Goal: Transaction & Acquisition: Purchase product/service

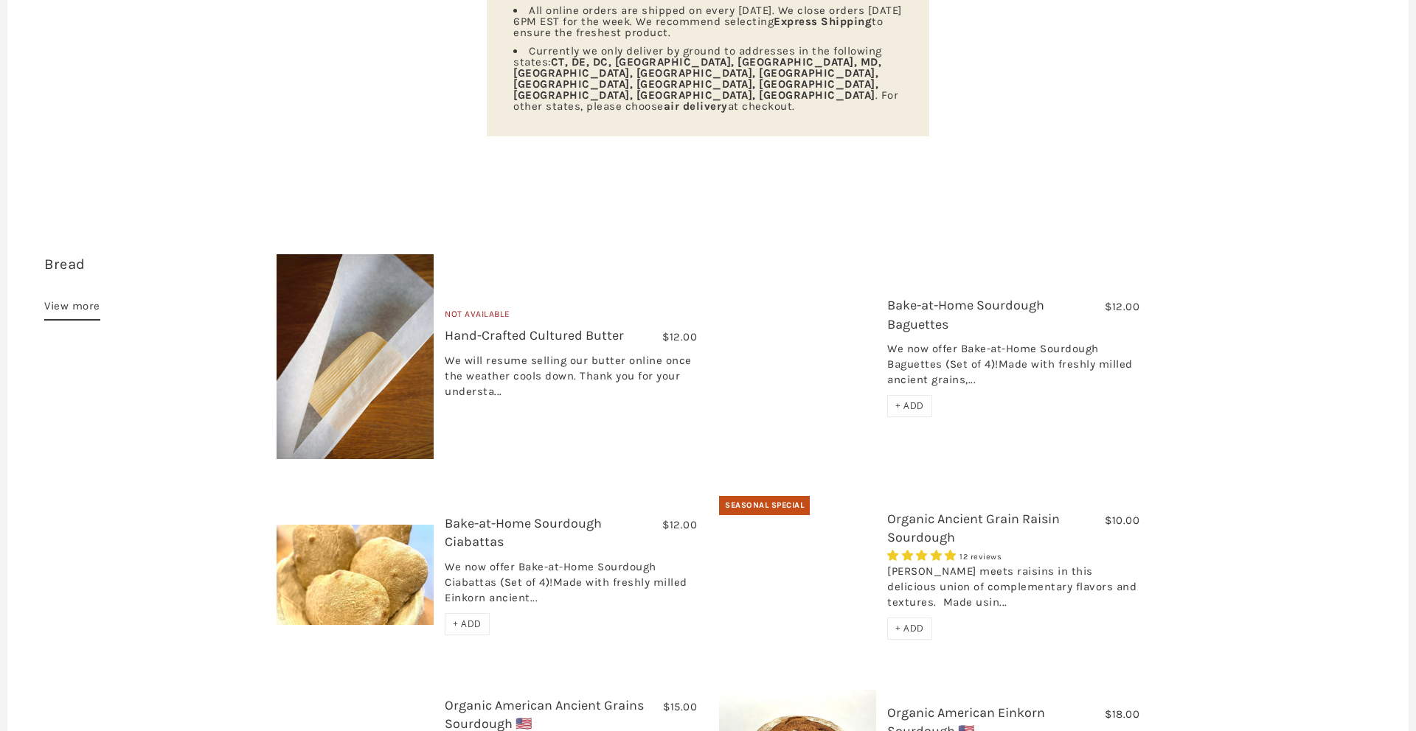
scroll to position [279, 0]
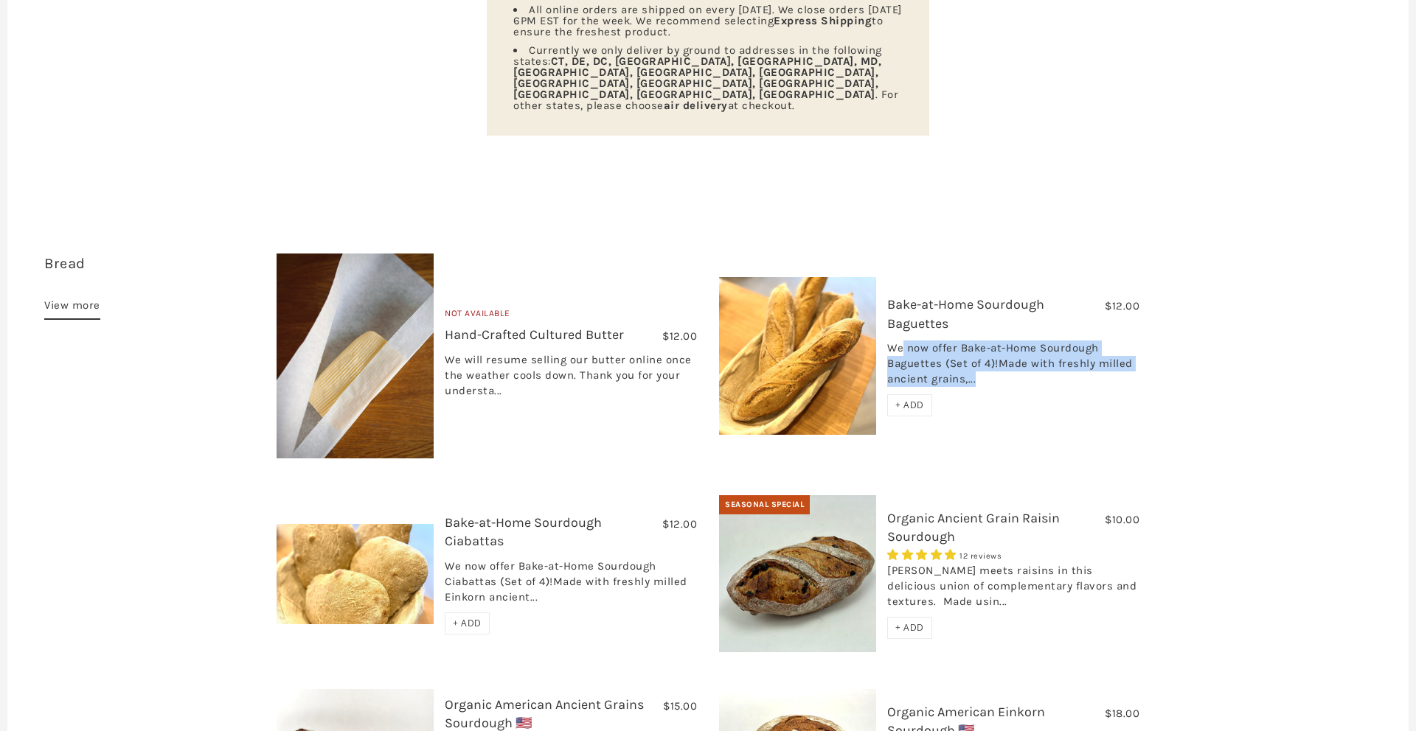
drag, startPoint x: 976, startPoint y: 347, endPoint x: 904, endPoint y: 322, distance: 76.5
click at [904, 341] on div "We now offer Bake-at-Home Sourdough Baguettes (Set of 4)!Made with freshly mill…" at bounding box center [1013, 368] width 252 height 54
click at [826, 311] on img at bounding box center [797, 356] width 157 height 158
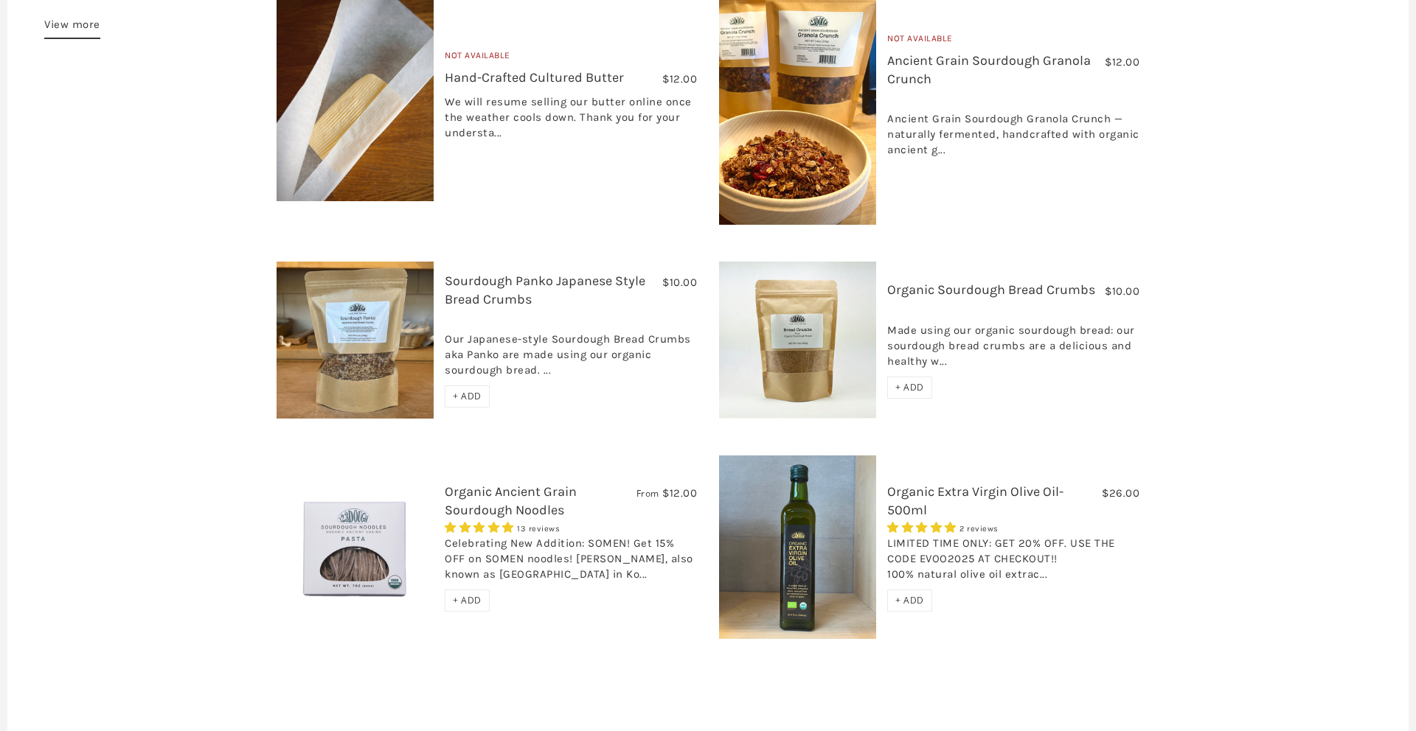
scroll to position [1276, 0]
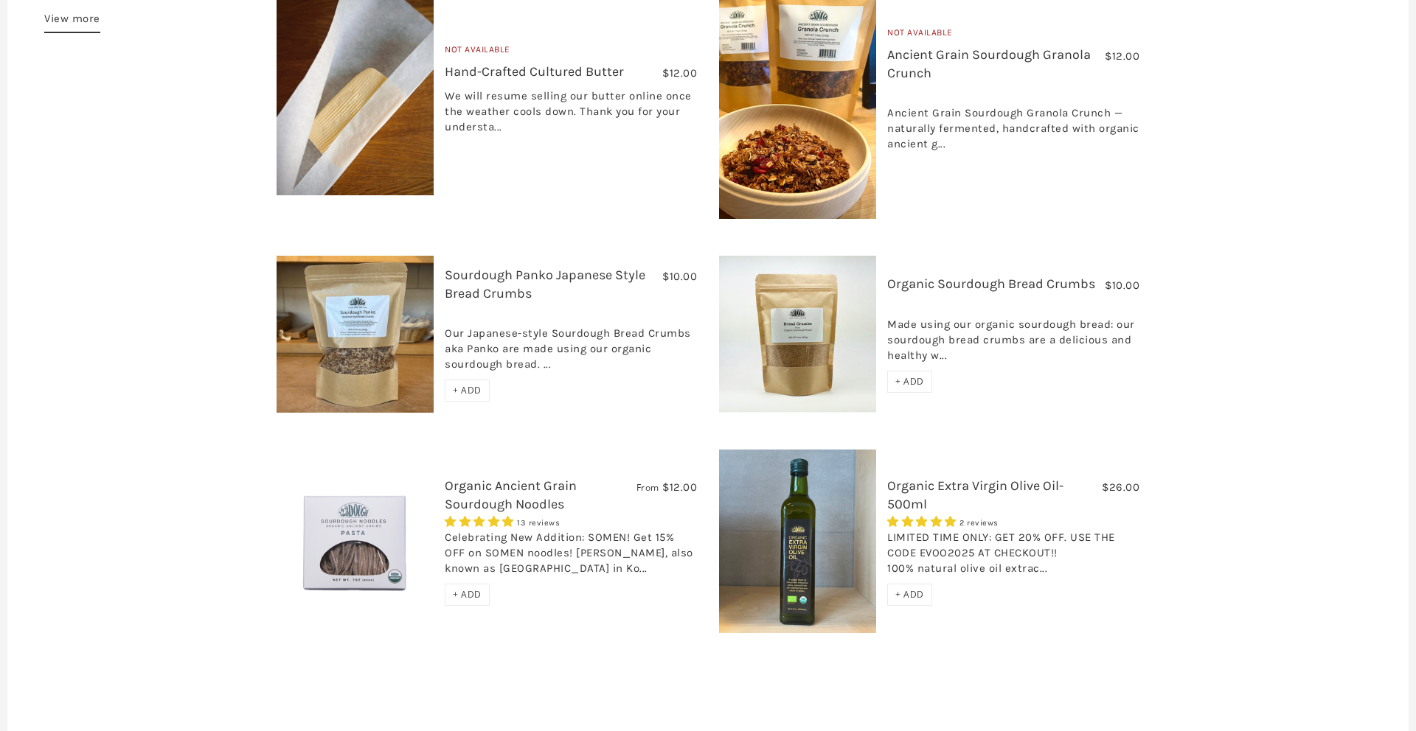
click at [777, 509] on img at bounding box center [797, 542] width 157 height 184
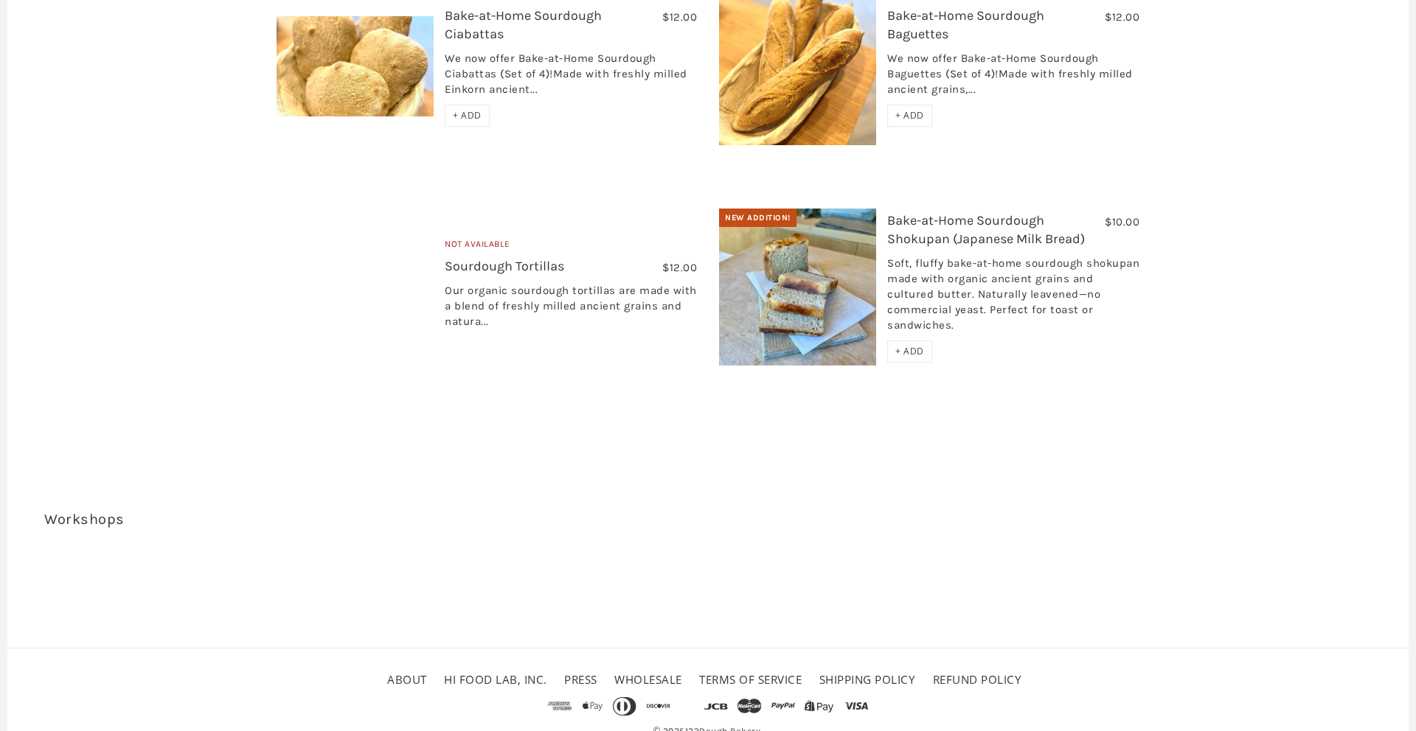
scroll to position [2917, 0]
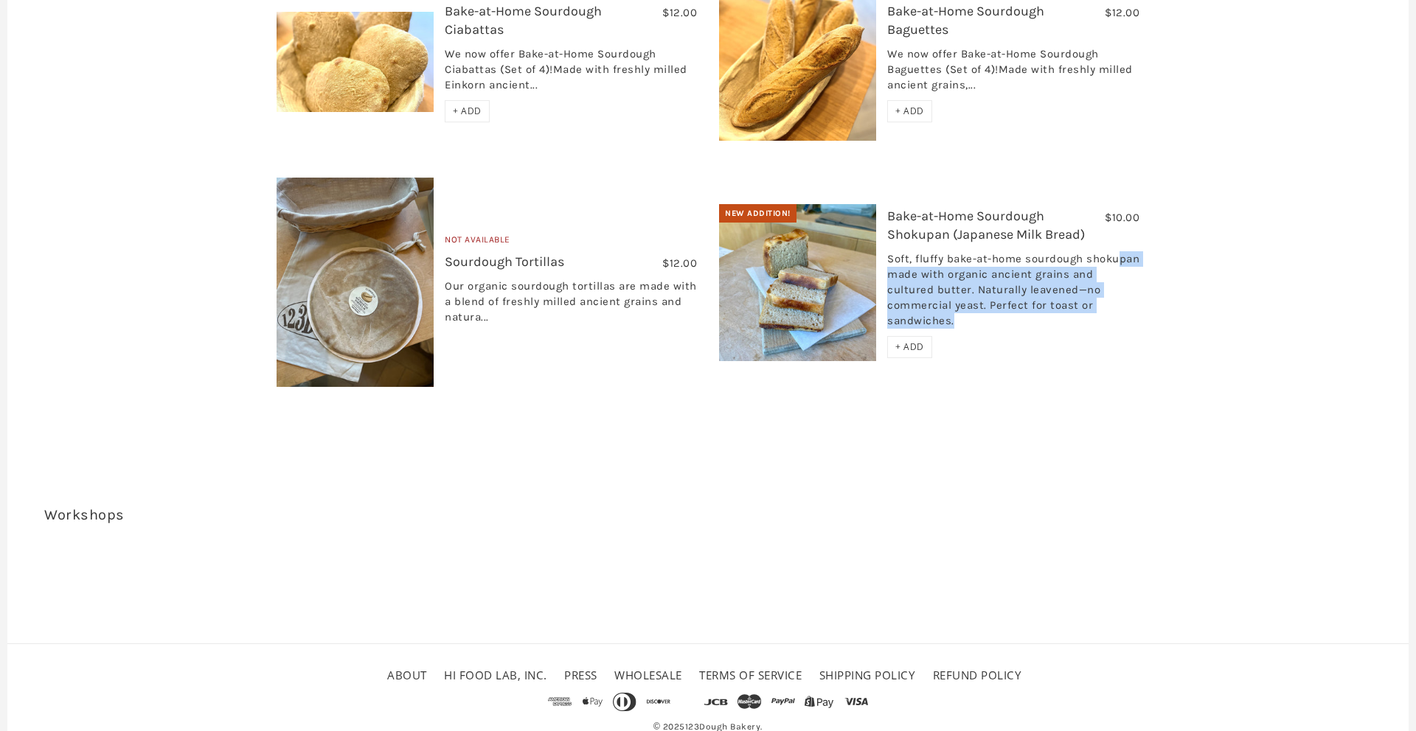
drag, startPoint x: 1004, startPoint y: 284, endPoint x: 923, endPoint y: 245, distance: 89.4
click at [923, 251] on div "Soft, fluffy bake-at-home sourdough shokupan made with organic ancient grains a…" at bounding box center [1013, 293] width 252 height 85
click at [805, 249] on img at bounding box center [797, 283] width 157 height 158
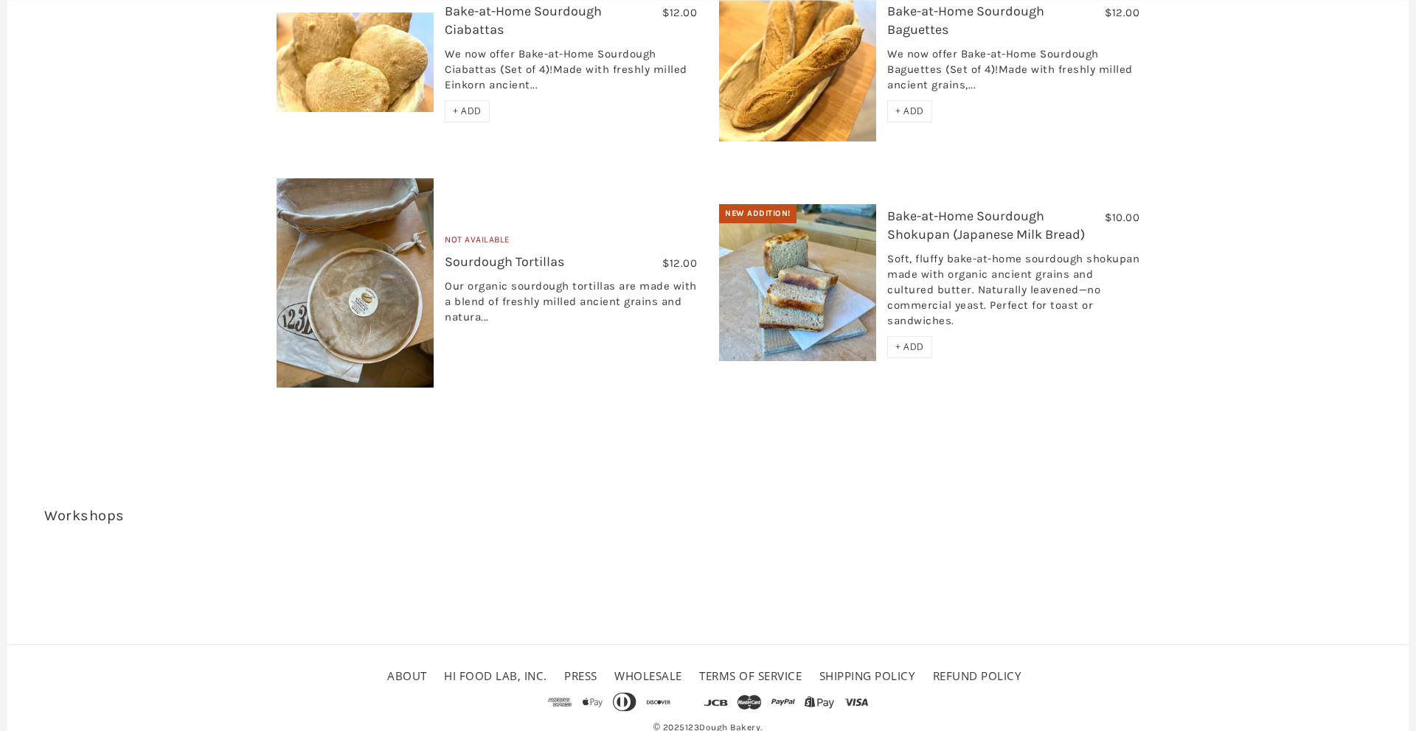
scroll to position [2772, 0]
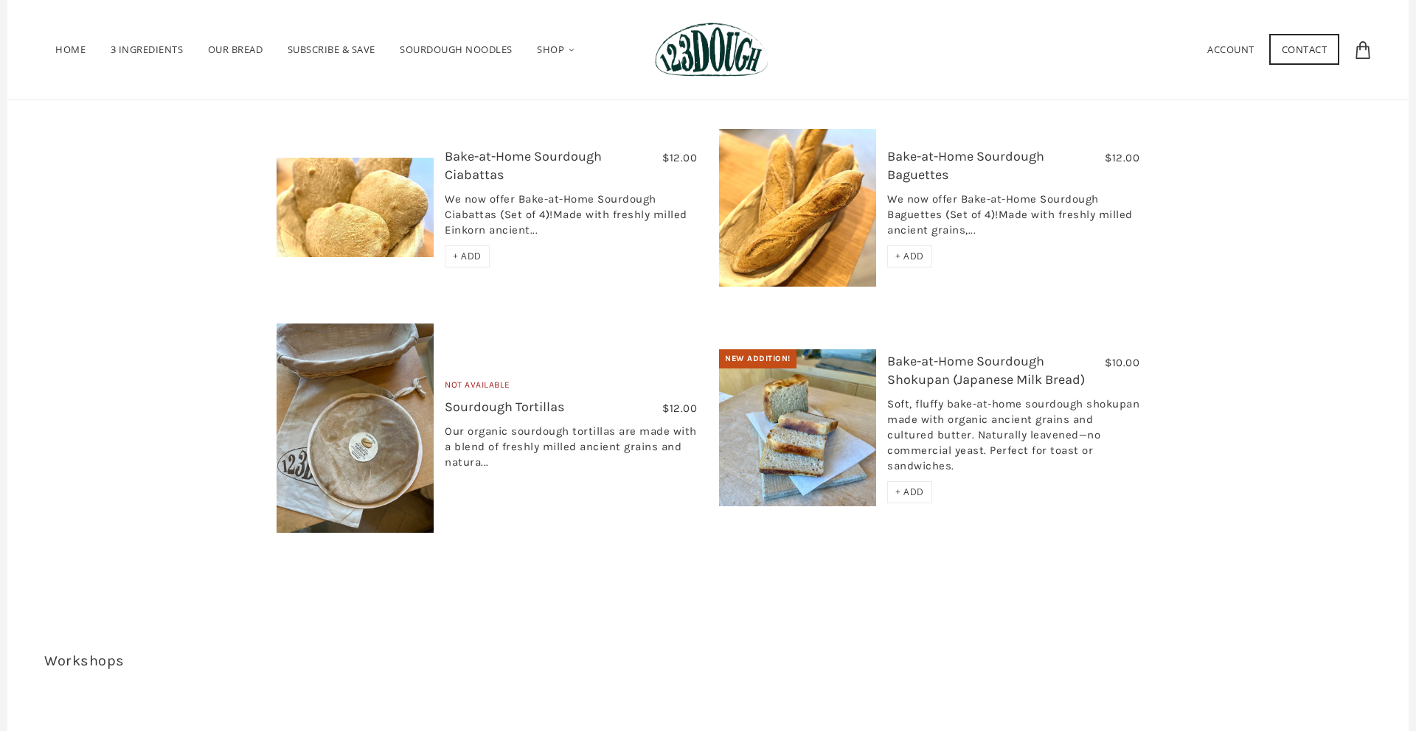
click at [365, 423] on img at bounding box center [355, 428] width 157 height 209
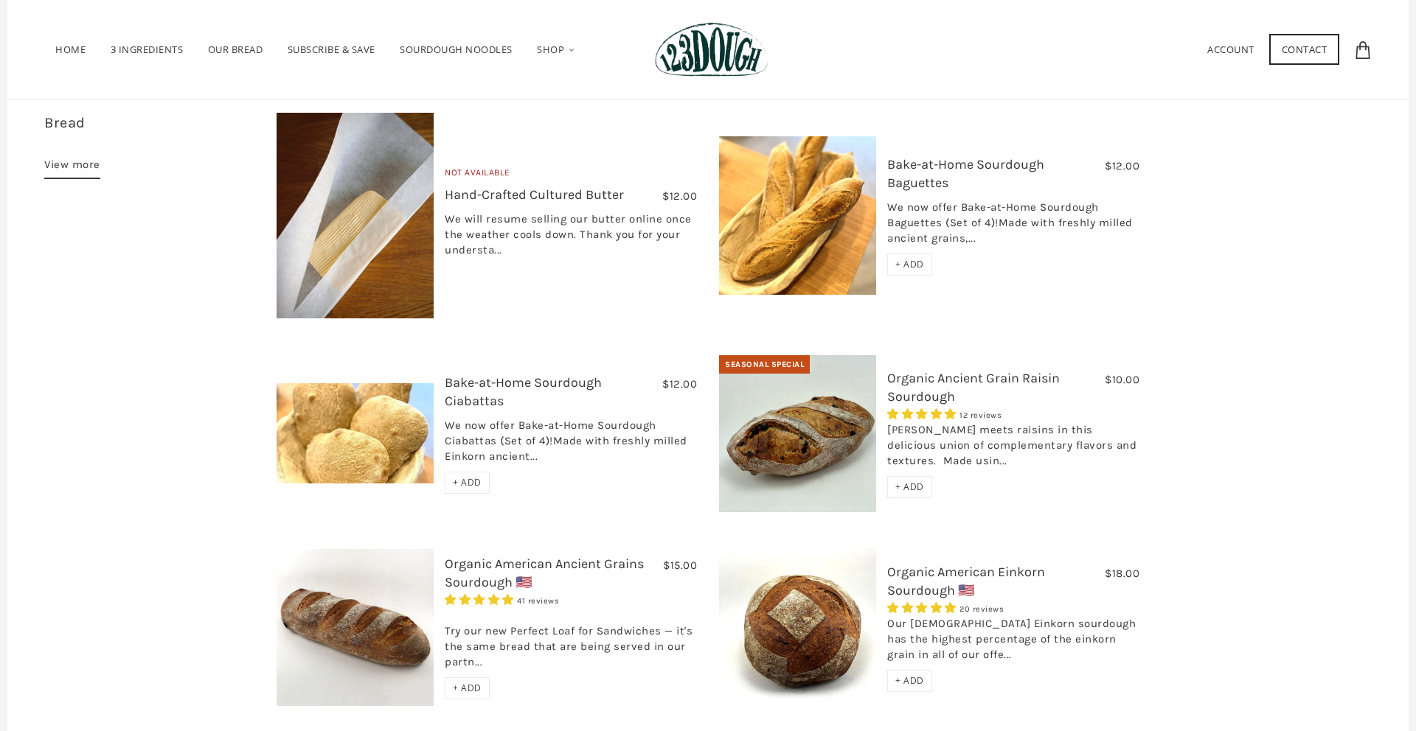
scroll to position [257, 0]
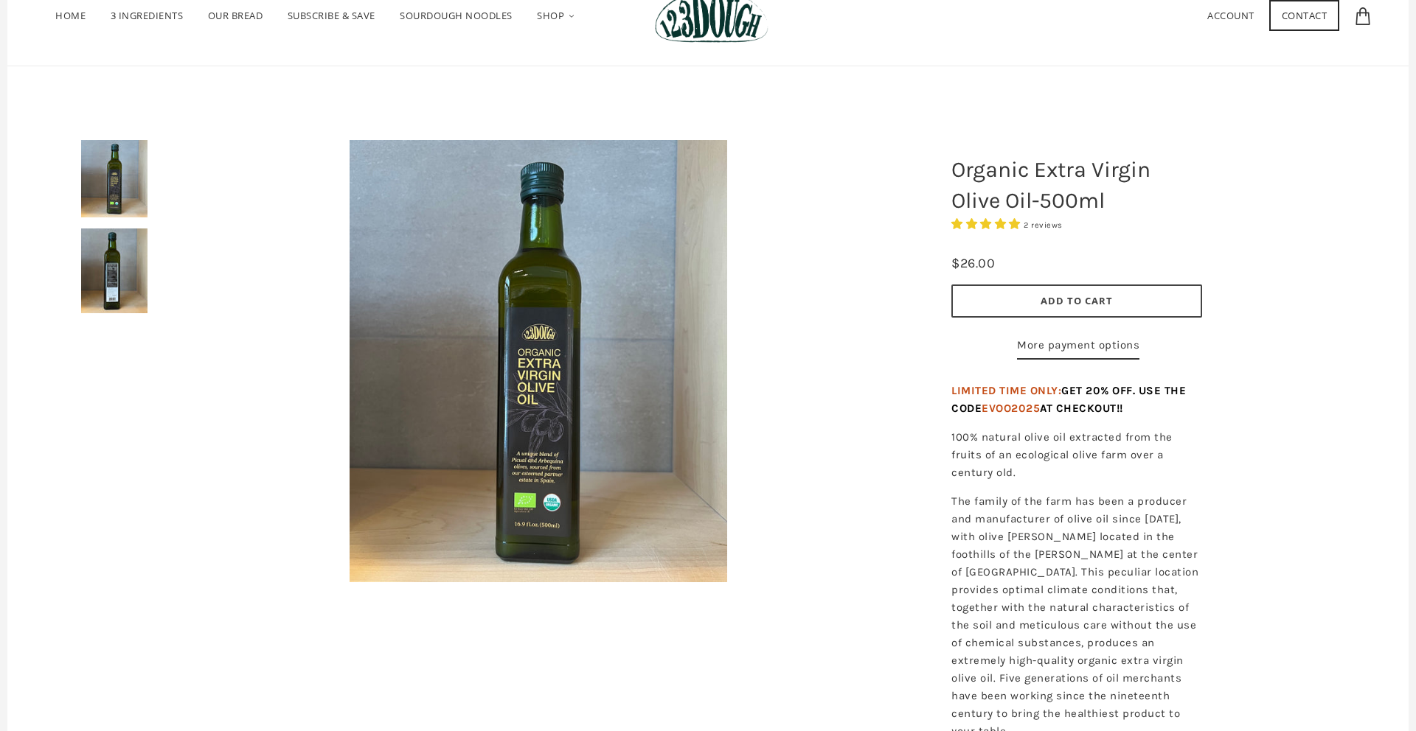
scroll to position [75, 0]
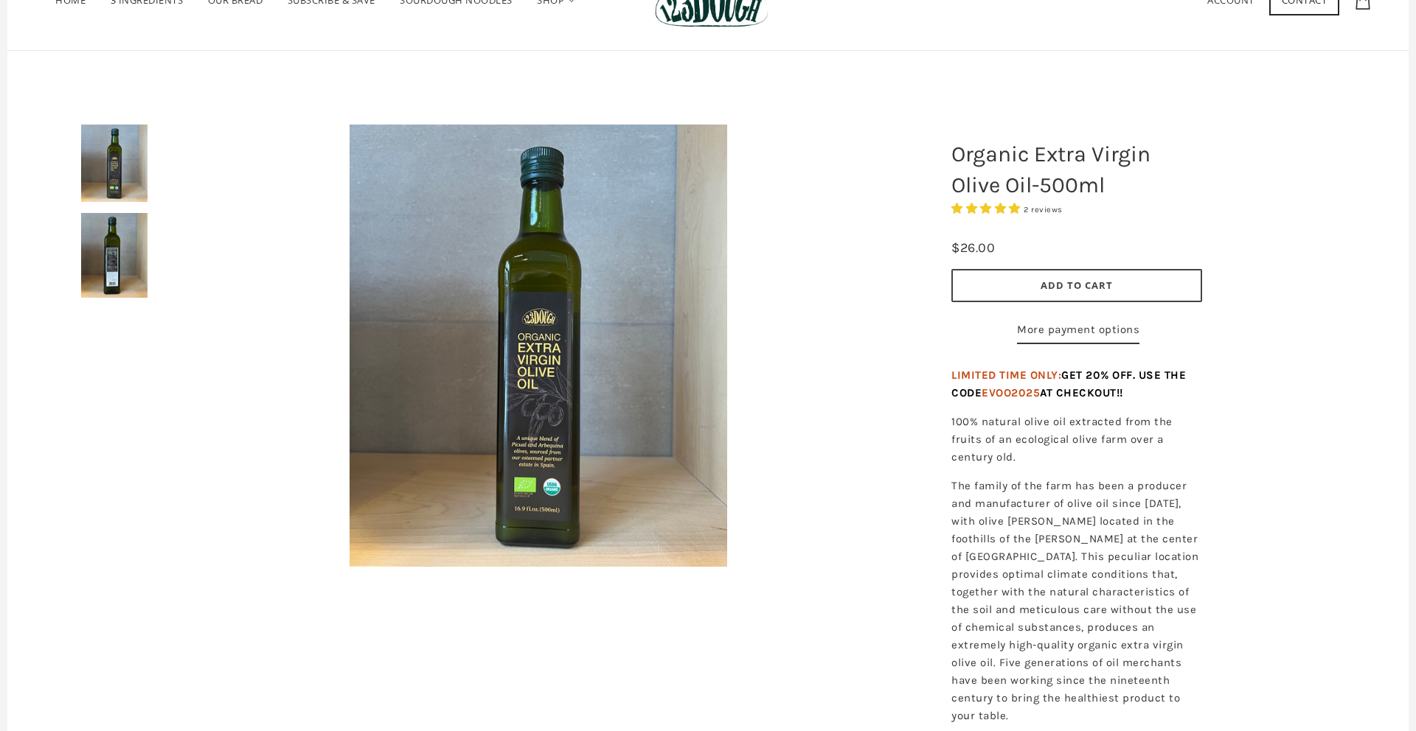
click at [531, 411] on img at bounding box center [539, 346] width 378 height 442
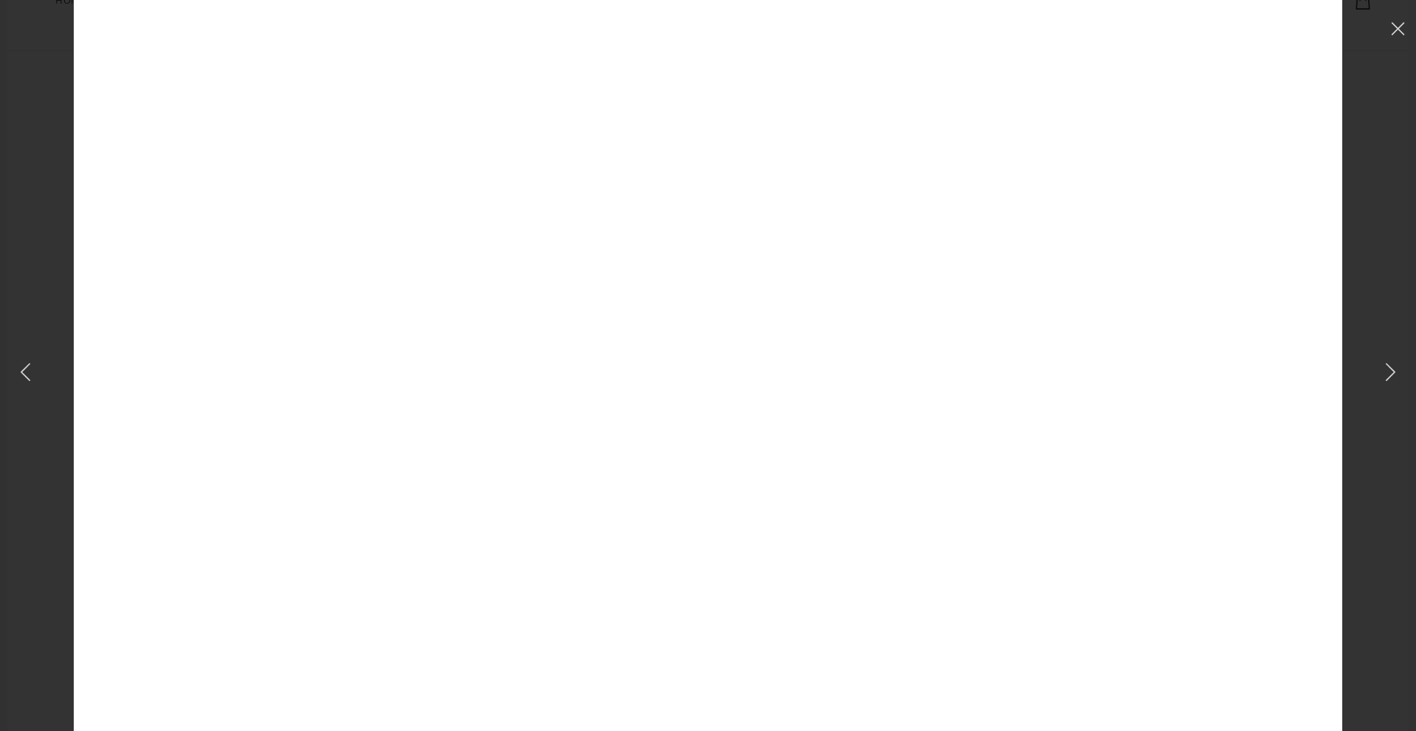
scroll to position [581, 0]
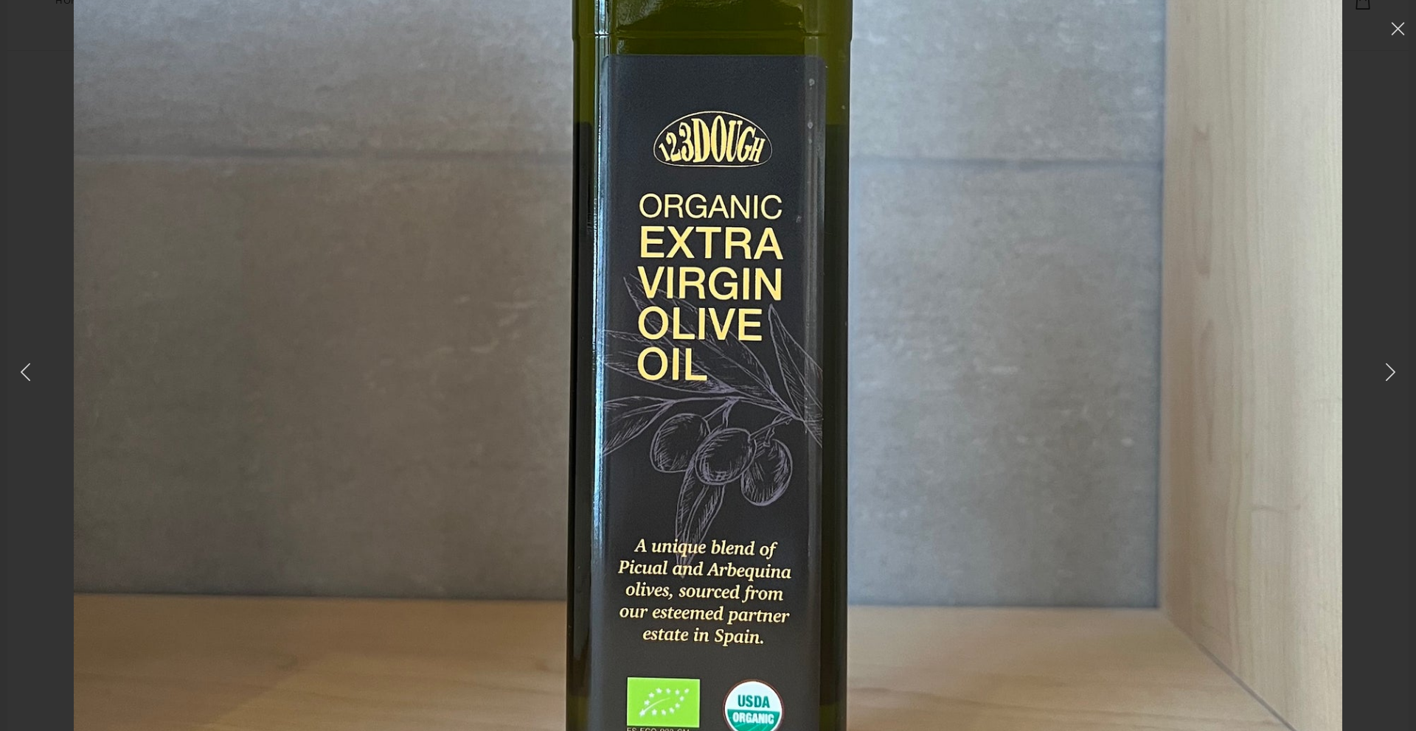
click at [968, 333] on img at bounding box center [708, 236] width 1268 height 1486
click at [713, 407] on img at bounding box center [708, 236] width 1268 height 1486
click at [1394, 29] on icon at bounding box center [1398, 28] width 14 height 13
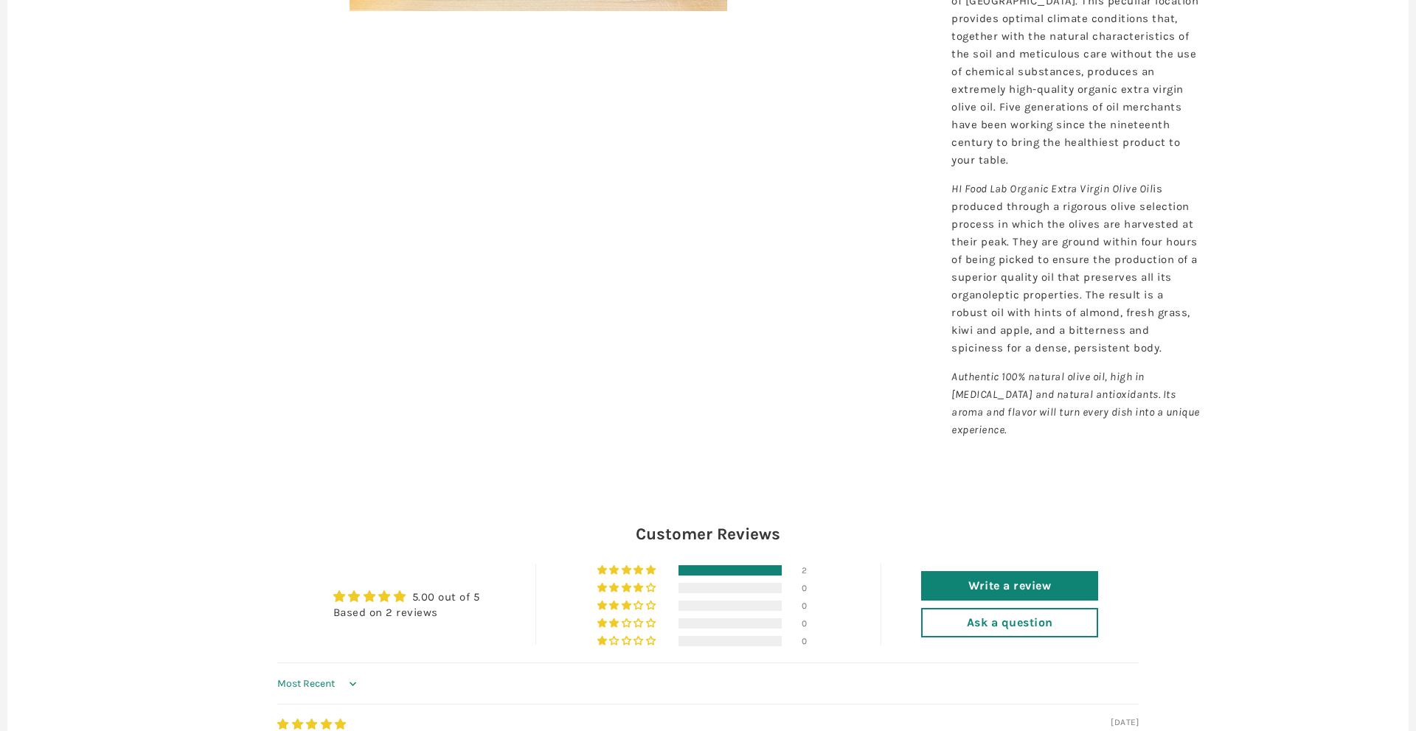
scroll to position [819, 0]
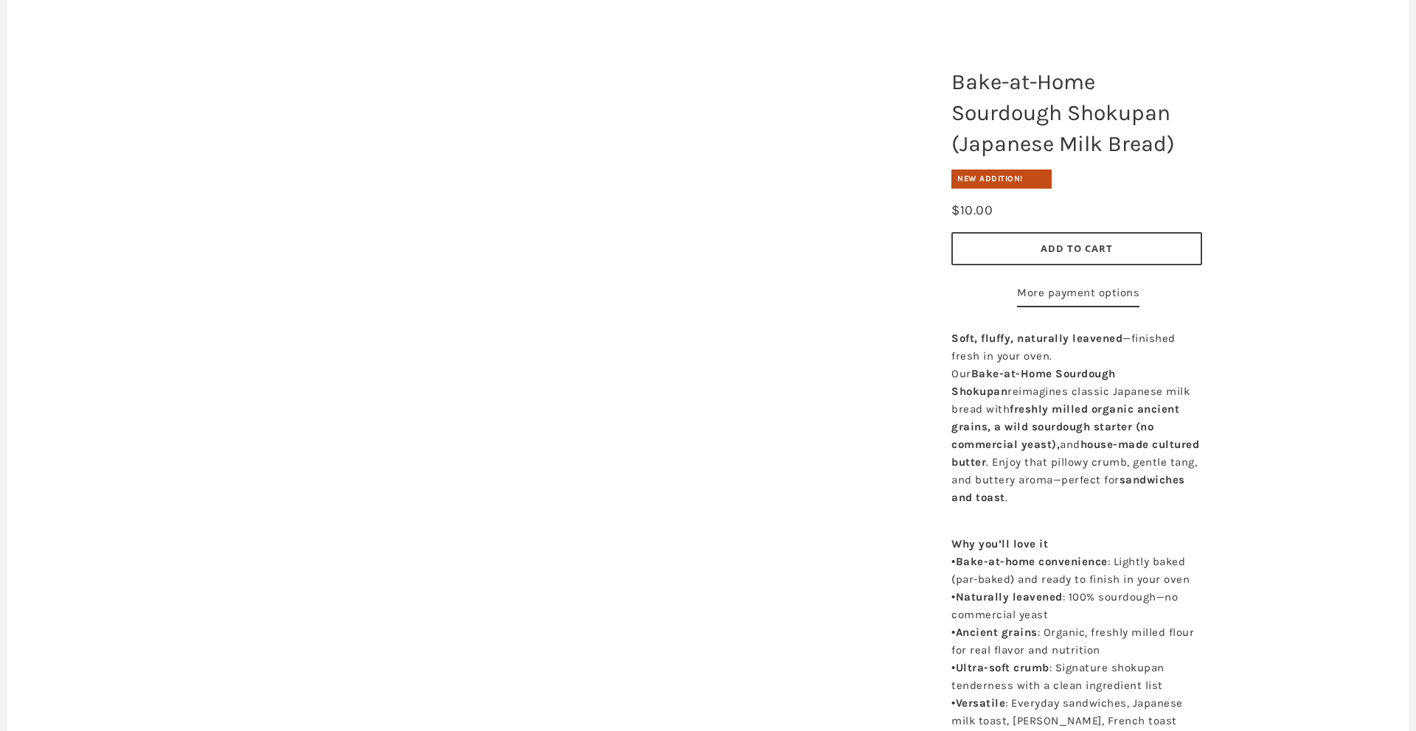
scroll to position [271, 0]
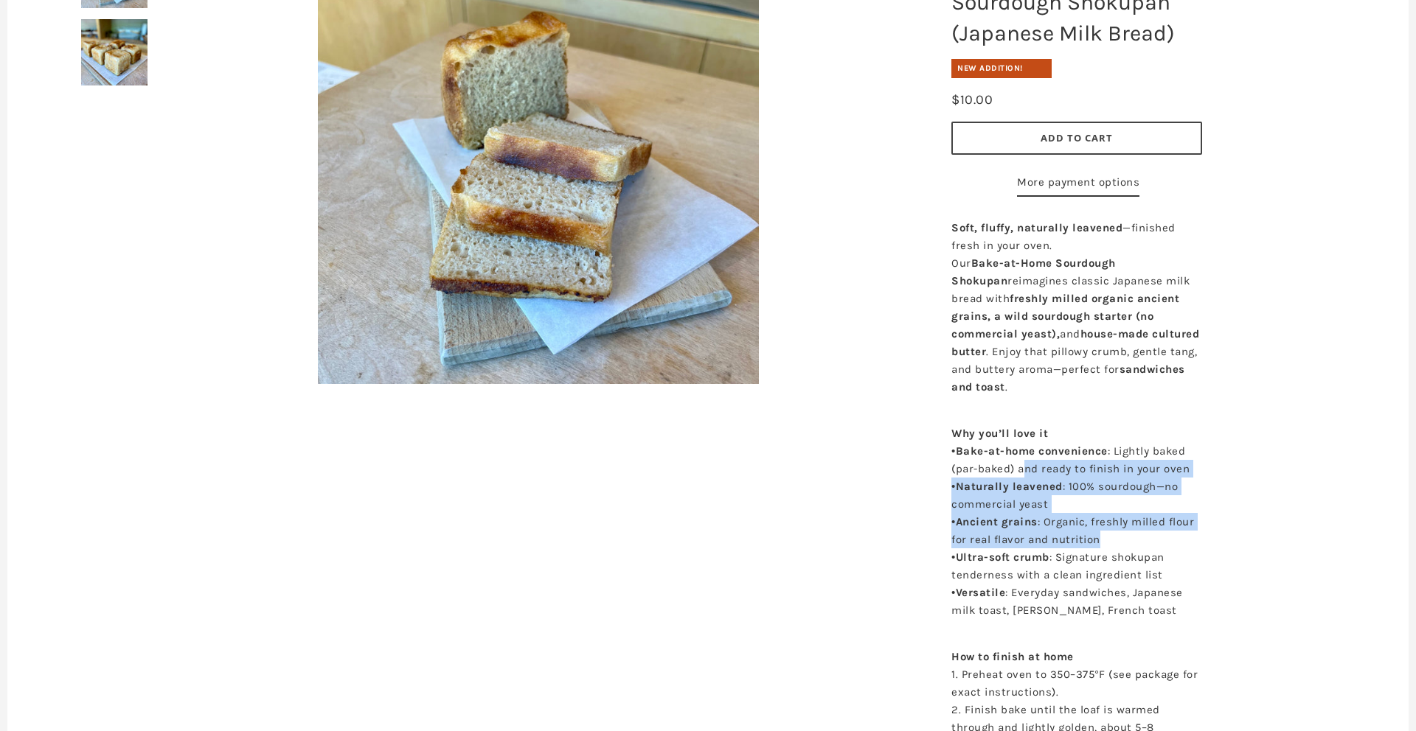
drag, startPoint x: 1026, startPoint y: 484, endPoint x: 1121, endPoint y: 550, distance: 115.6
click at [1121, 550] on p "Why you’ll love it • Bake-at-home convenience : Lightly baked (par-baked) and r…" at bounding box center [1076, 513] width 251 height 212
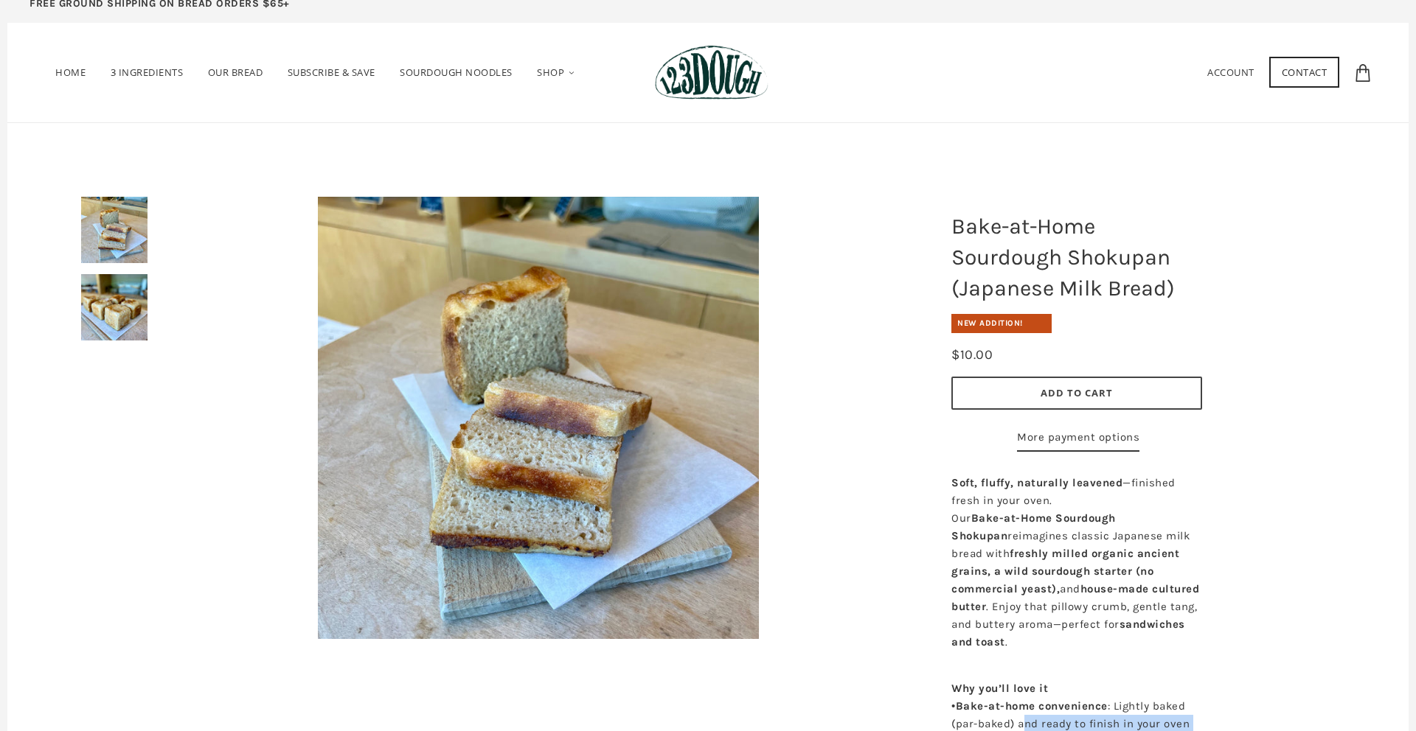
scroll to position [0, 0]
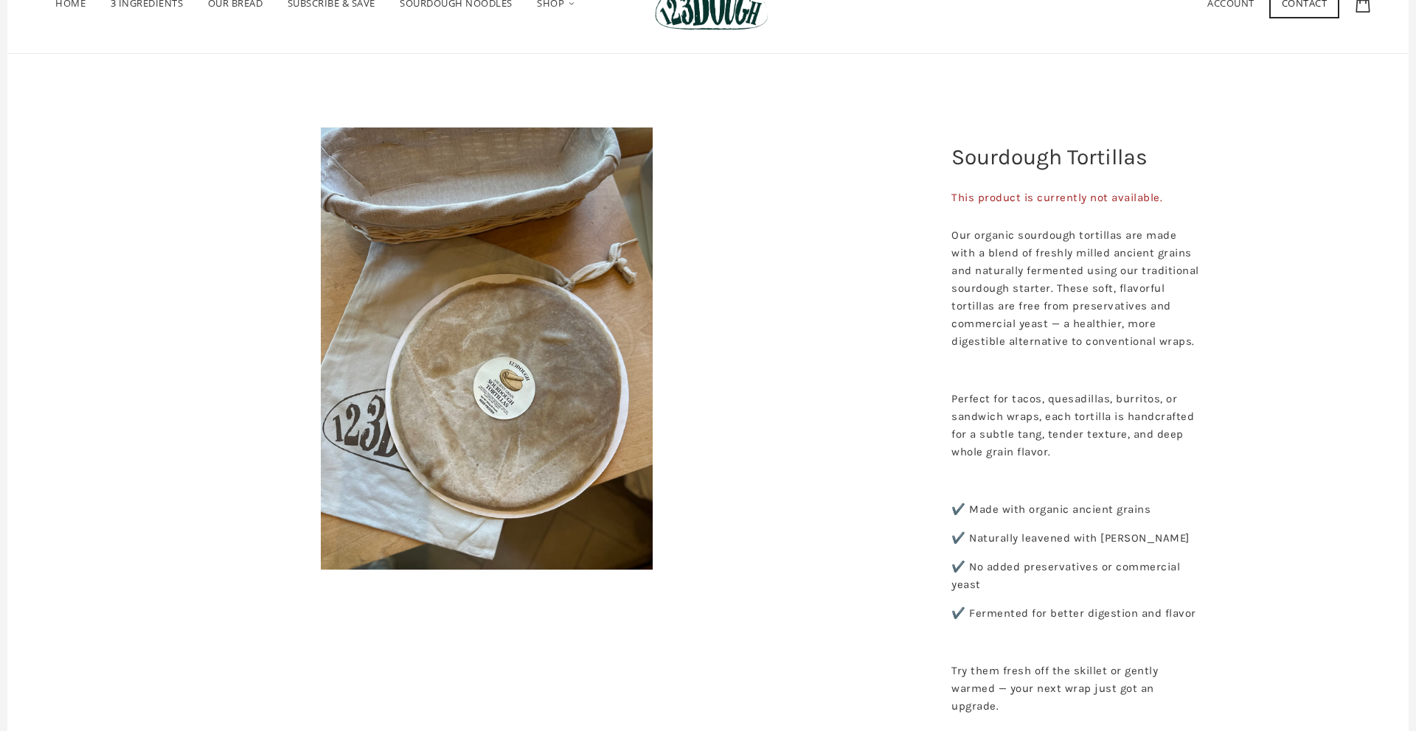
scroll to position [86, 0]
